Goal: Information Seeking & Learning: Check status

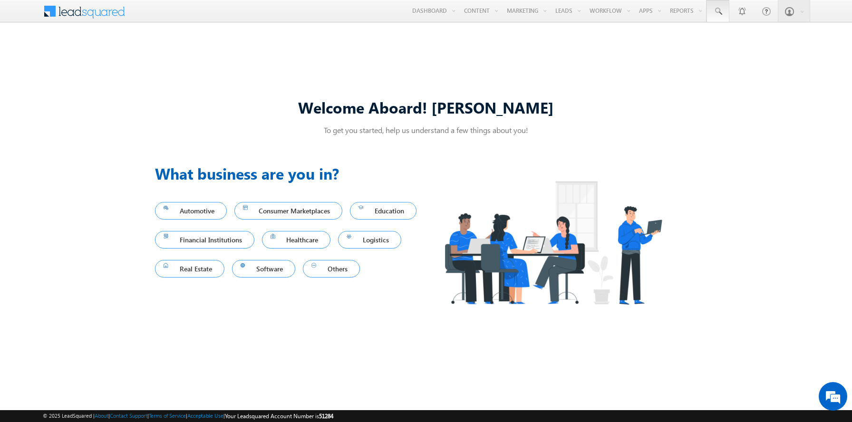
click at [718, 11] on span at bounding box center [718, 12] width 10 height 10
type input "8923023646"
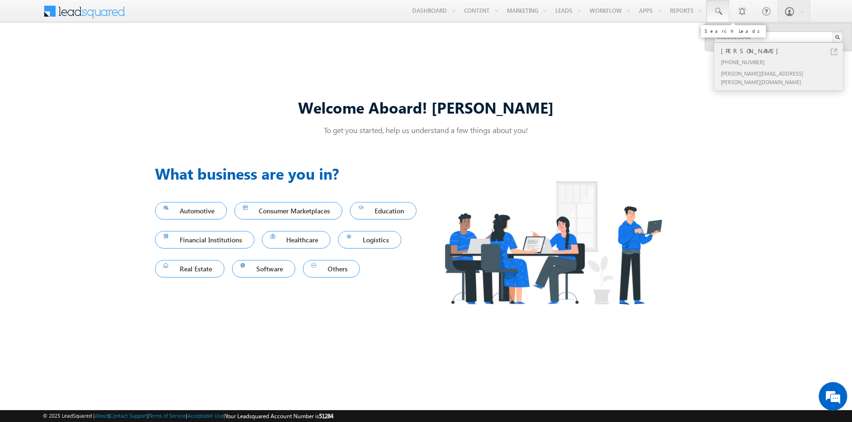
click at [782, 51] on div "[PERSON_NAME]" at bounding box center [782, 51] width 127 height 10
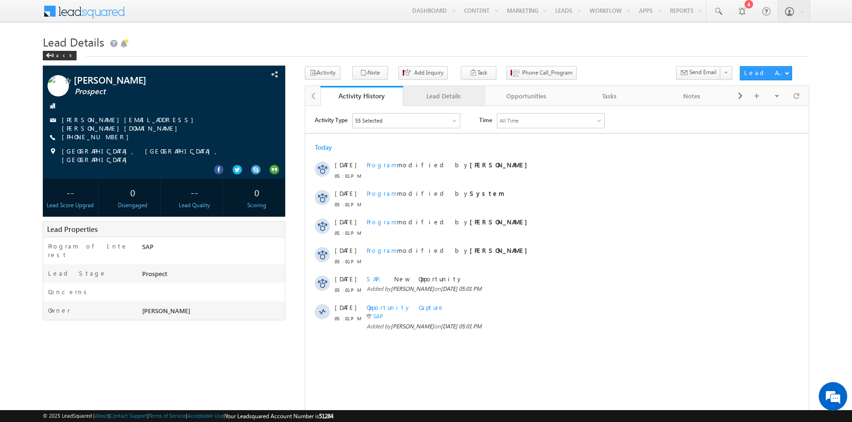
click at [443, 96] on div "Lead Details" at bounding box center [444, 95] width 67 height 11
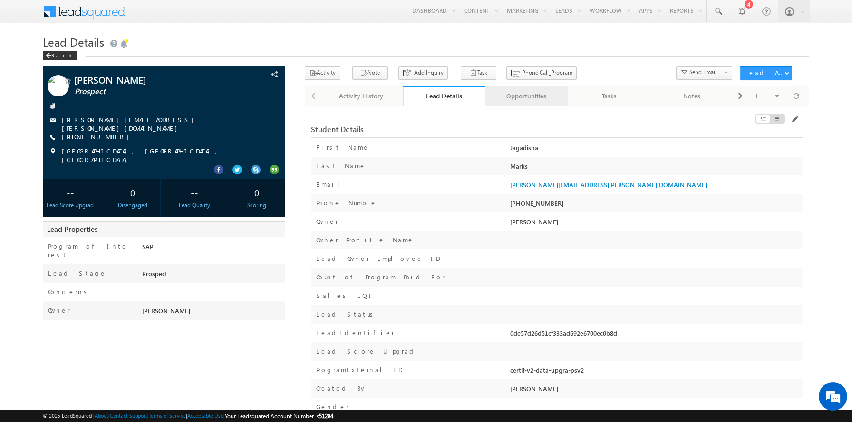
click at [526, 96] on div "Opportunities" at bounding box center [526, 95] width 67 height 11
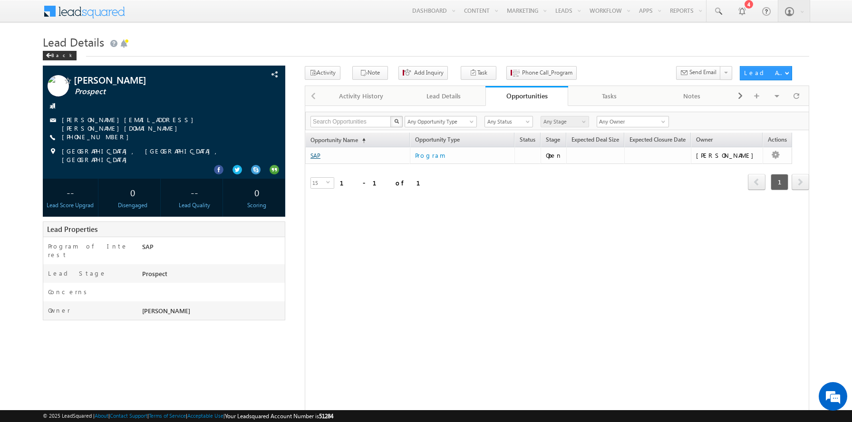
click at [315, 156] on link "SAP" at bounding box center [315, 155] width 10 height 7
